Goal: Go to known website: Access a specific website the user already knows

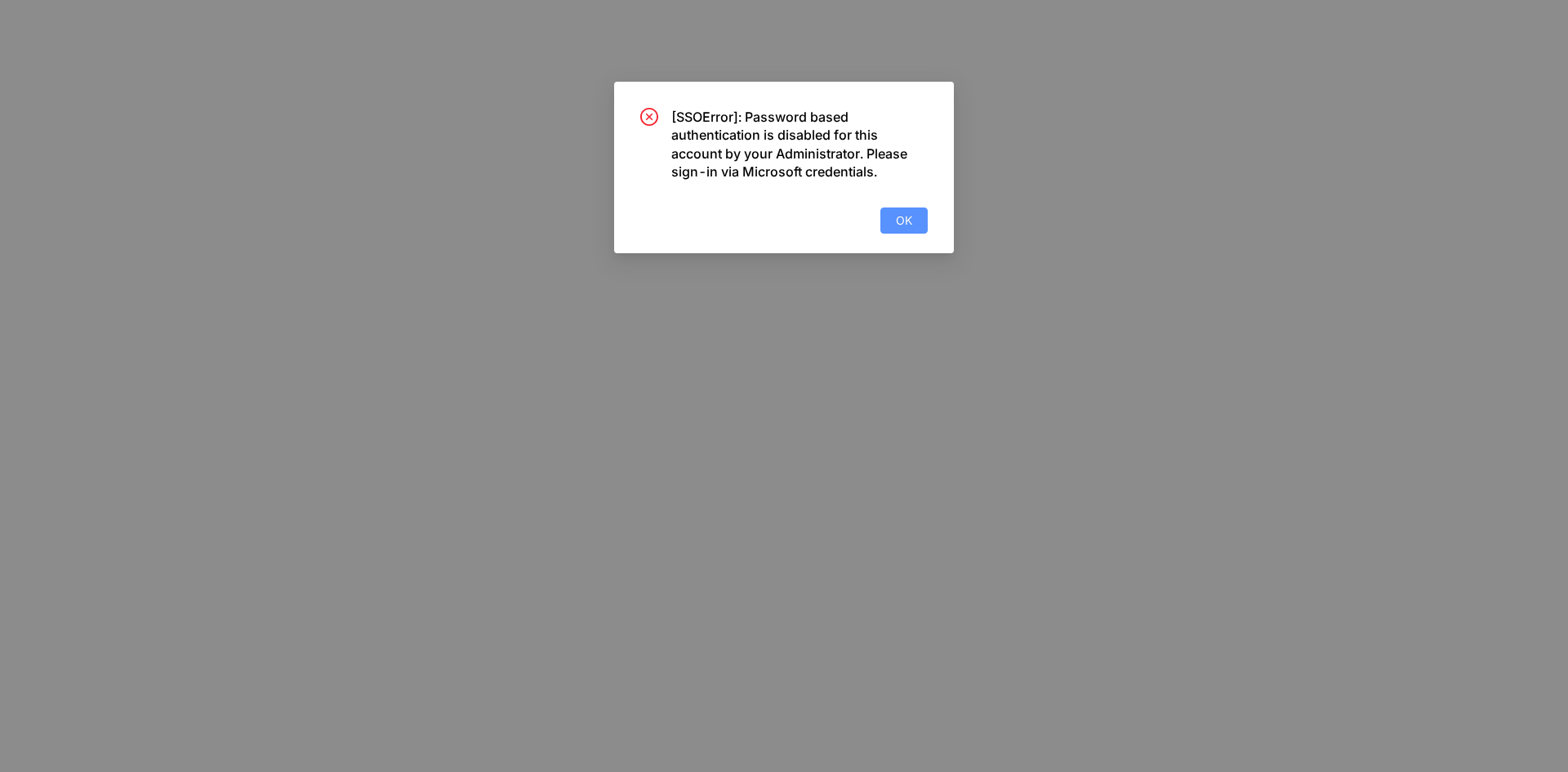
click at [901, 224] on span "OK" at bounding box center [904, 221] width 16 height 18
